Goal: Navigation & Orientation: Find specific page/section

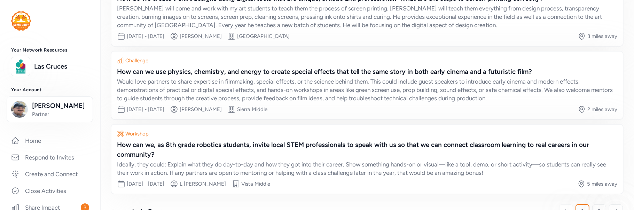
scroll to position [190, 0]
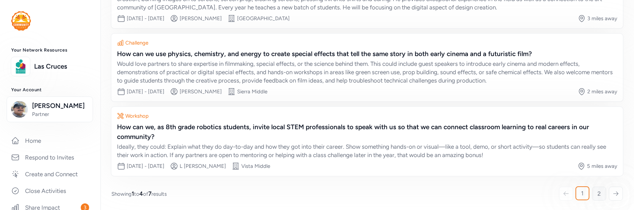
click at [598, 191] on link "2" at bounding box center [599, 194] width 14 height 14
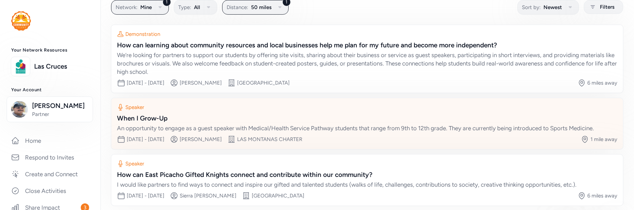
scroll to position [83, 0]
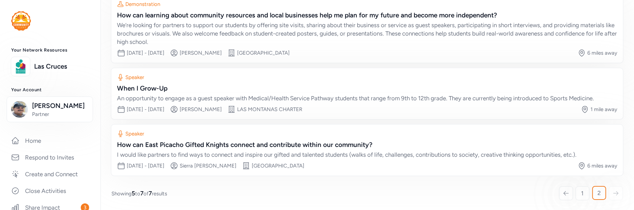
click at [597, 191] on div "2" at bounding box center [599, 193] width 14 height 14
